Goal: Task Accomplishment & Management: Manage account settings

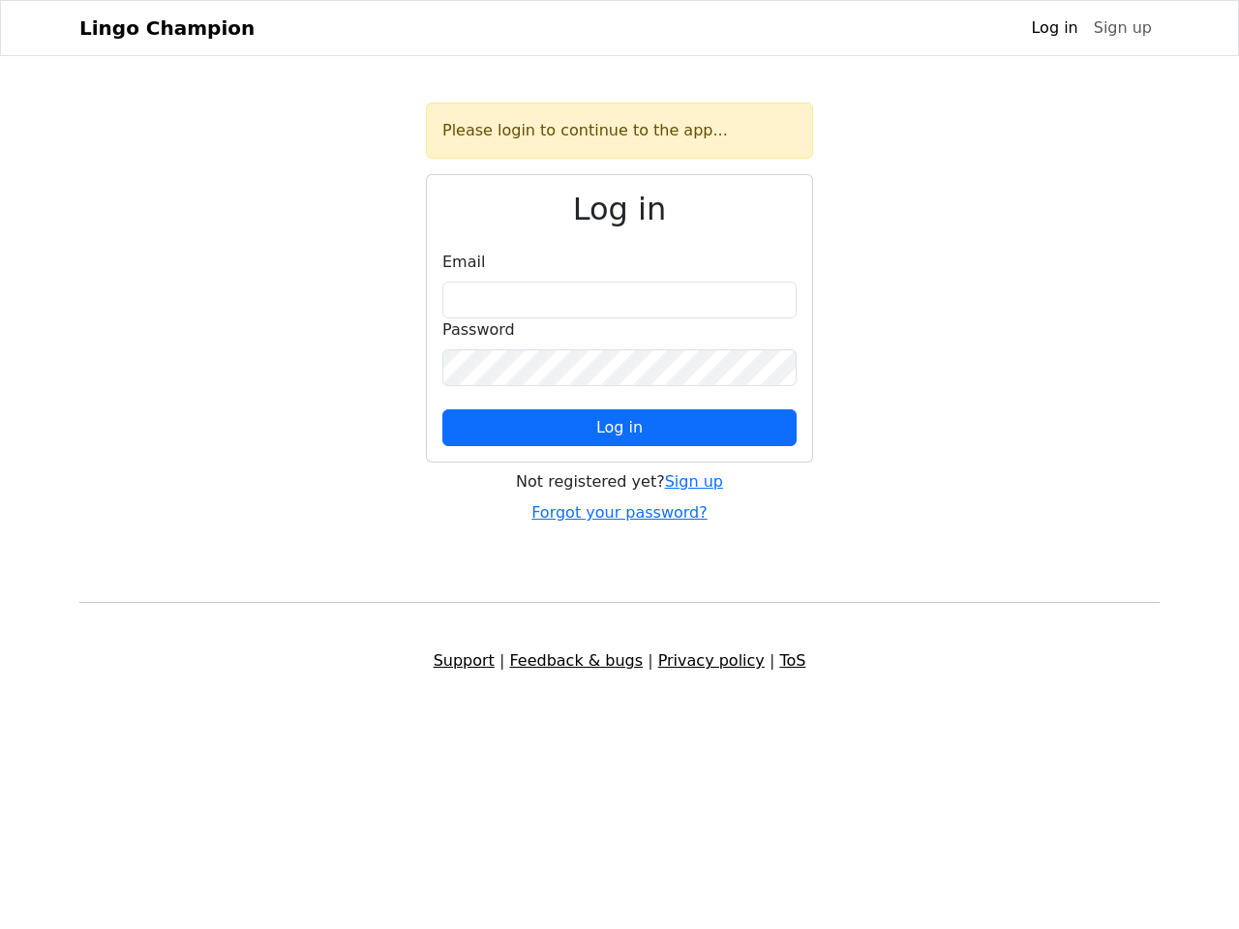
click at [620, 428] on span "Log in" at bounding box center [619, 427] width 46 height 18
